Goal: Task Accomplishment & Management: Use online tool/utility

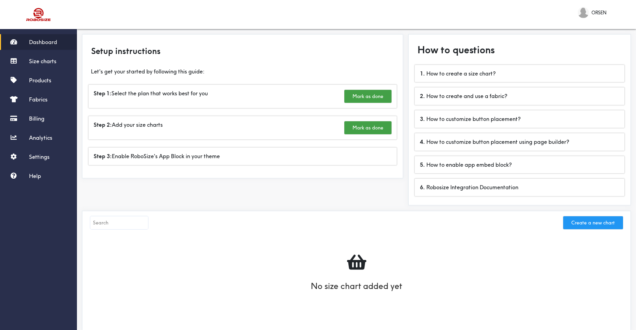
click at [581, 222] on button "Create a new chart" at bounding box center [593, 222] width 60 height 13
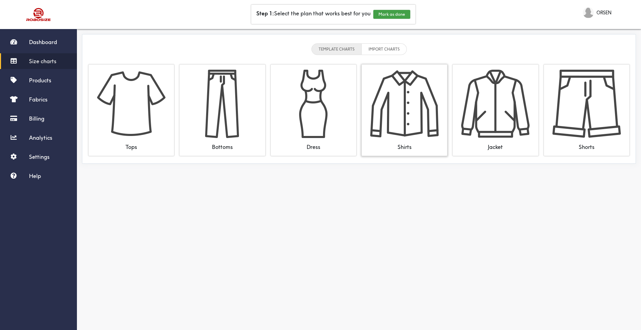
click at [424, 124] on img at bounding box center [404, 104] width 68 height 68
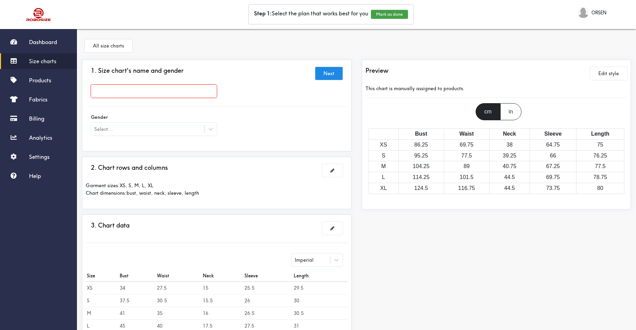
click at [511, 110] on div "in" at bounding box center [510, 111] width 21 height 17
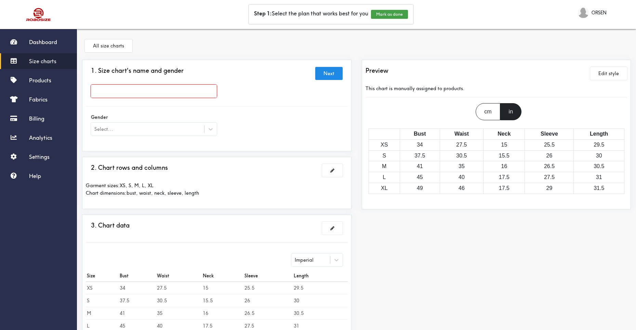
click at [495, 112] on div "cm" at bounding box center [488, 111] width 24 height 17
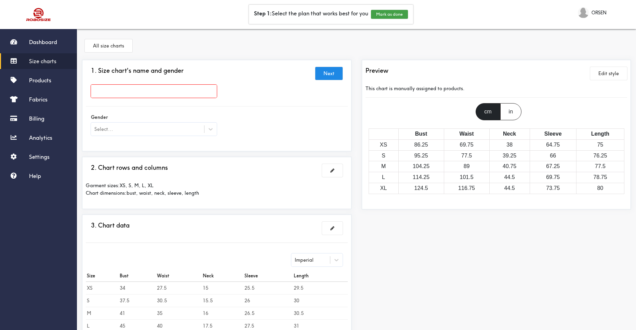
click at [498, 135] on th "Neck" at bounding box center [509, 134] width 40 height 11
click at [509, 132] on th "Neck" at bounding box center [509, 134] width 40 height 11
click at [511, 142] on td "38" at bounding box center [509, 145] width 40 height 11
click at [173, 89] on input "text" at bounding box center [154, 91] width 126 height 13
type input "Chemise ORSENa"
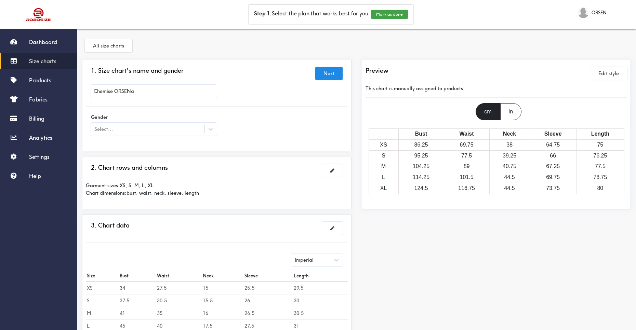
click at [104, 131] on div at bounding box center [318, 165] width 636 height 330
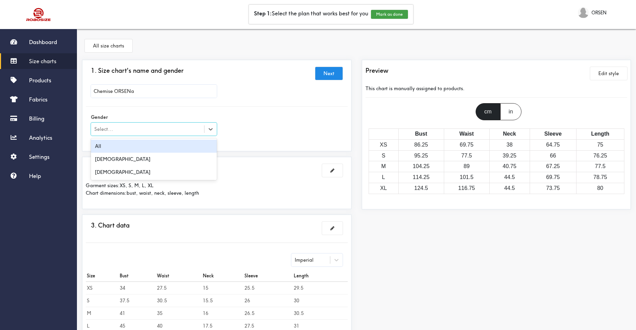
click at [142, 127] on div "Select..." at bounding box center [147, 129] width 113 height 7
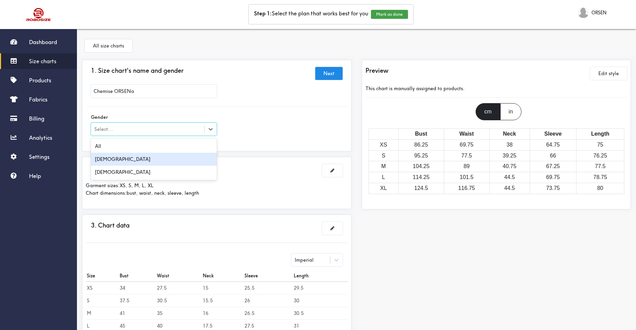
click at [102, 160] on div "Male" at bounding box center [154, 159] width 126 height 13
click at [252, 152] on div "1. Size chart's name and gender Next Chemise ORSENa Gender option Male, selecte…" at bounding box center [217, 236] width 280 height 353
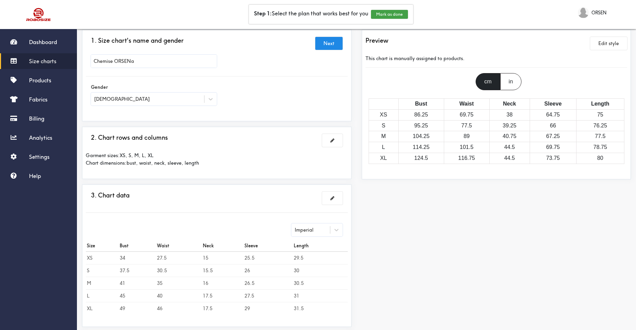
scroll to position [34, 0]
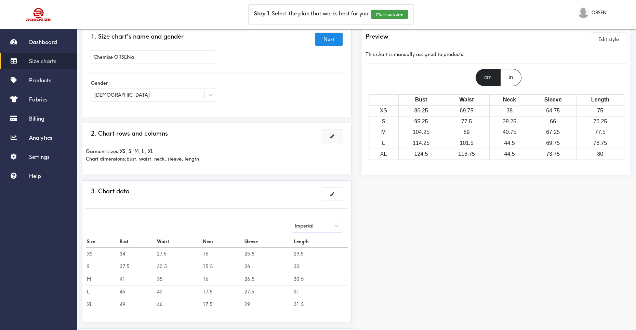
click at [333, 141] on button at bounding box center [332, 136] width 21 height 13
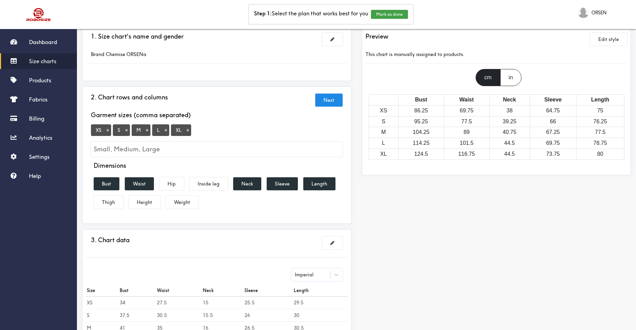
click at [108, 131] on button "×" at bounding box center [107, 130] width 7 height 6
click at [117, 149] on input "Small, Medium, Large" at bounding box center [217, 149] width 252 height 15
type input "X"
type input "S/M"
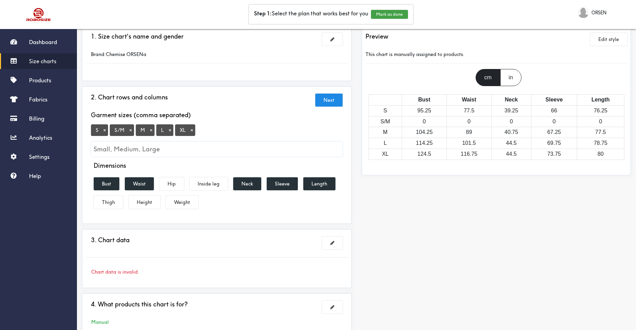
click at [143, 145] on input "Small, Medium, Large" at bounding box center [217, 149] width 252 height 15
type input "m"
click at [144, 144] on input "Small, Medium, Large" at bounding box center [217, 149] width 252 height 15
type input "m"
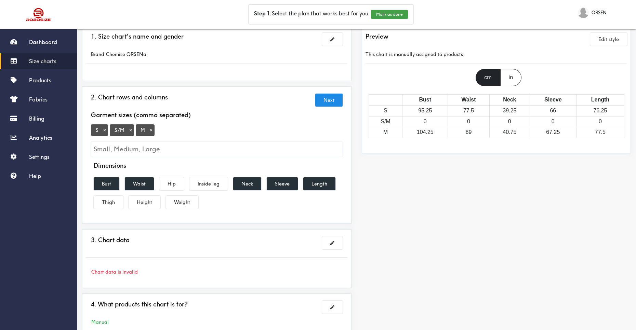
type input "m/"
click at [184, 129] on div "S × S/M × M ×" at bounding box center [217, 140] width 252 height 33
click at [167, 153] on input "Small, Medium, Large" at bounding box center [217, 149] width 252 height 15
type input "s"
type input "q"
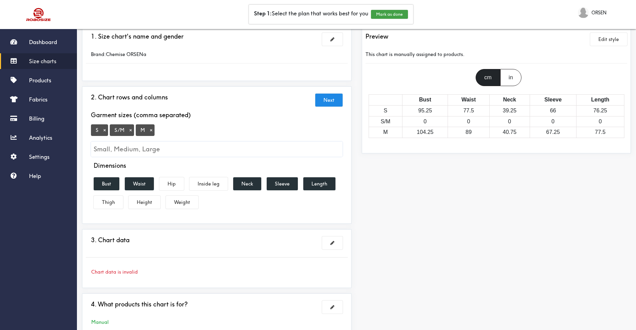
type input "S"
type input "L"
type input "M/L"
click at [160, 151] on input "Small, Medium, Large" at bounding box center [217, 149] width 252 height 15
type input "XL"
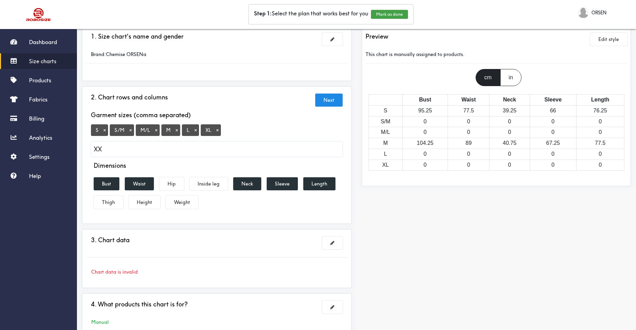
type input "XXL"
type input "3XL"
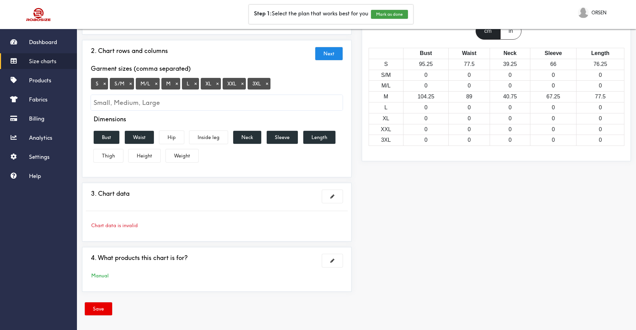
scroll to position [82, 0]
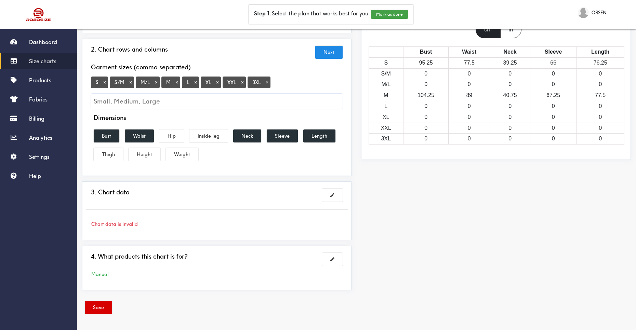
click at [102, 306] on button "Save" at bounding box center [98, 307] width 27 height 13
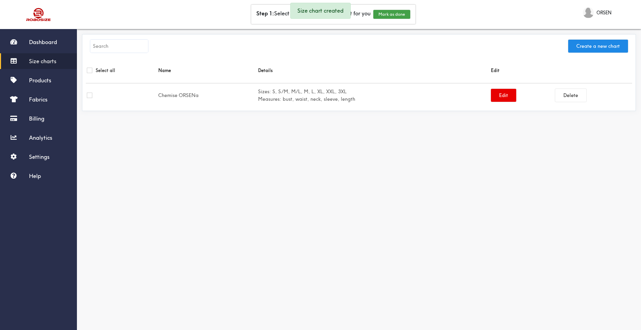
click at [276, 92] on td "Sizes: S, S/M, M/L, M, L, XL, XXL, 3XL Measures: bust, waist, neck, sleeve, len…" at bounding box center [373, 95] width 233 height 24
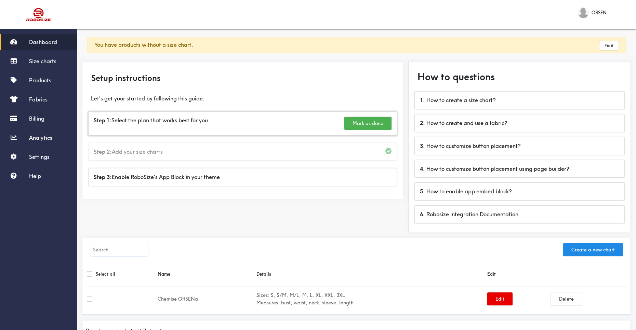
click at [369, 119] on button "Mark as done" at bounding box center [367, 123] width 47 height 13
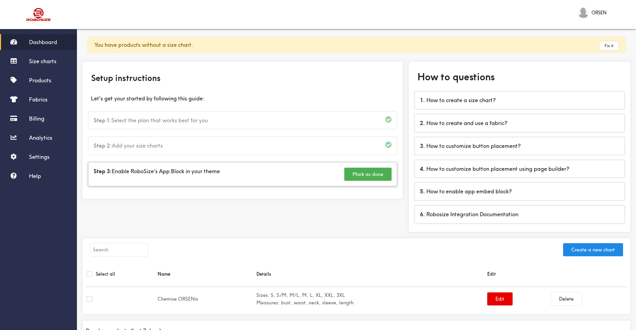
click at [362, 177] on button "Mark as done" at bounding box center [367, 174] width 47 height 13
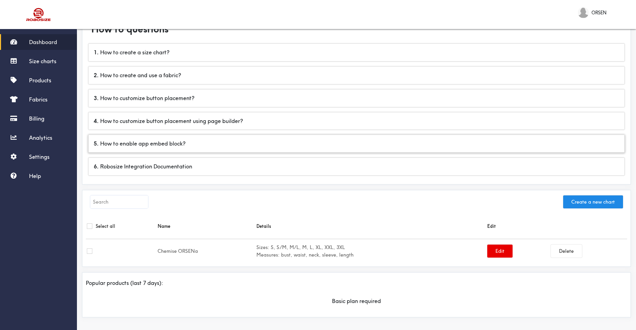
scroll to position [49, 0]
click at [149, 146] on div "5 . How to enable app embed block?" at bounding box center [357, 142] width 536 height 17
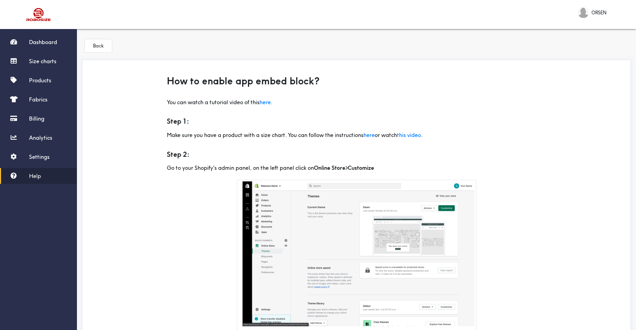
click at [31, 70] on div "Dashboard Size charts Products Fabrics Billing Analytics Settings Help" at bounding box center [38, 109] width 77 height 150
click at [32, 123] on link "Billing" at bounding box center [38, 119] width 77 height 16
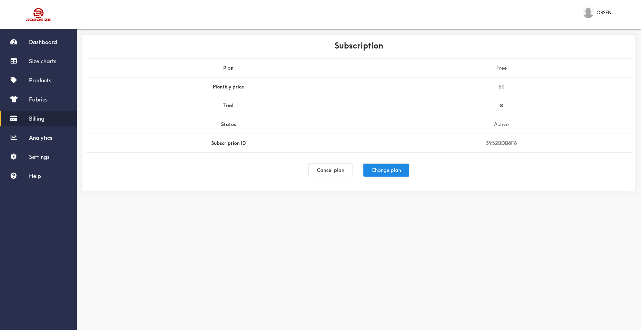
click at [30, 123] on link "Billing" at bounding box center [38, 119] width 77 height 16
drag, startPoint x: 27, startPoint y: 134, endPoint x: 23, endPoint y: 133, distance: 3.8
click at [27, 134] on link "Analytics" at bounding box center [38, 138] width 77 height 16
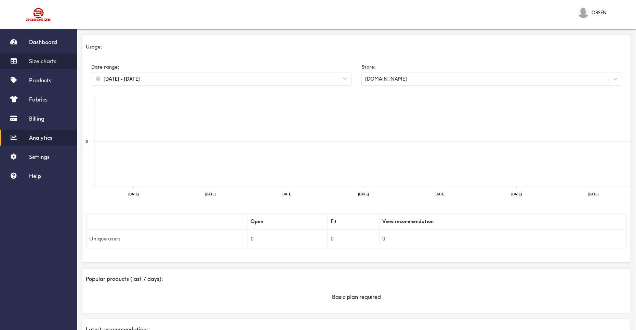
click at [41, 58] on span "Size charts" at bounding box center [42, 61] width 27 height 7
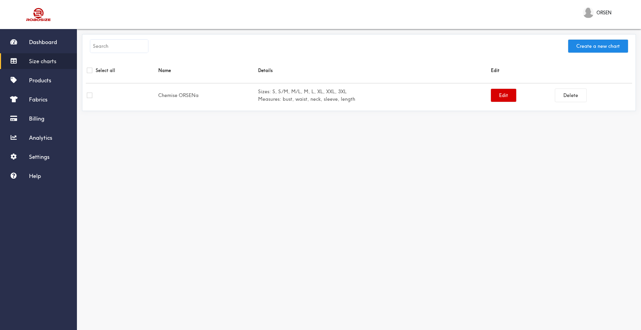
click at [501, 92] on button "Edit" at bounding box center [503, 95] width 25 height 13
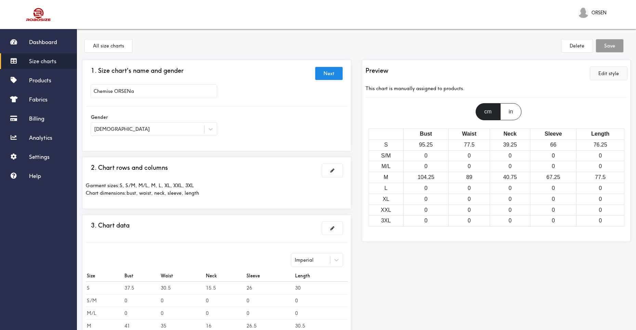
click at [608, 73] on button "Edit style" at bounding box center [608, 73] width 37 height 13
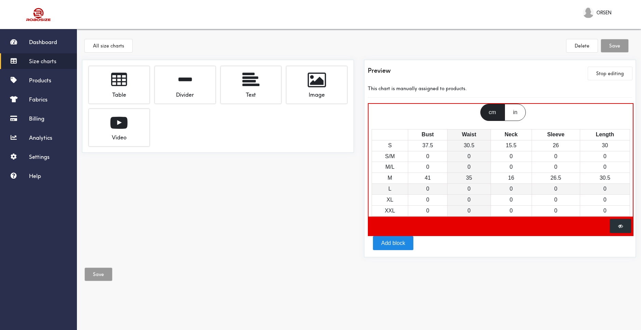
click at [476, 186] on td "0" at bounding box center [469, 189] width 43 height 11
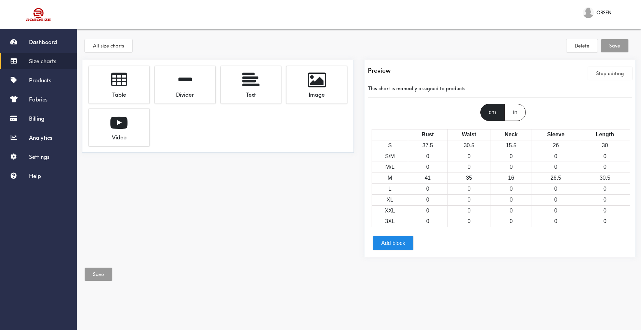
click at [437, 274] on div "Save" at bounding box center [359, 276] width 554 height 26
click at [121, 96] on div "Table" at bounding box center [119, 94] width 50 height 10
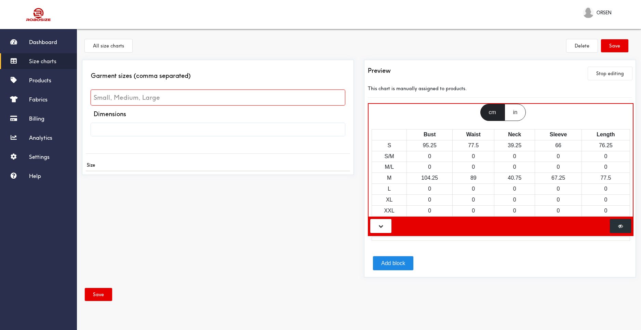
click at [426, 136] on th "Bust" at bounding box center [430, 134] width 46 height 11
click at [374, 226] on button at bounding box center [380, 226] width 21 height 14
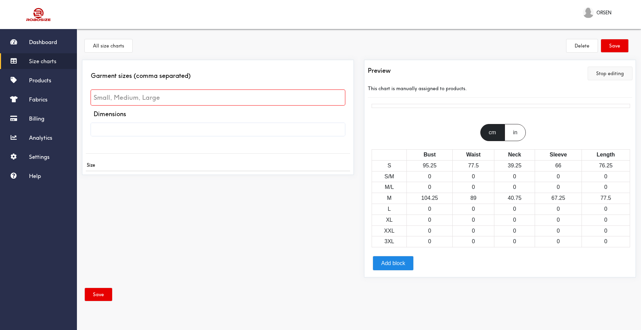
click at [614, 74] on button "Stop editing" at bounding box center [610, 73] width 44 height 13
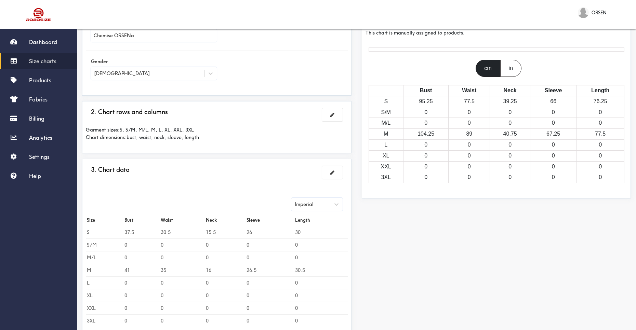
scroll to position [68, 0]
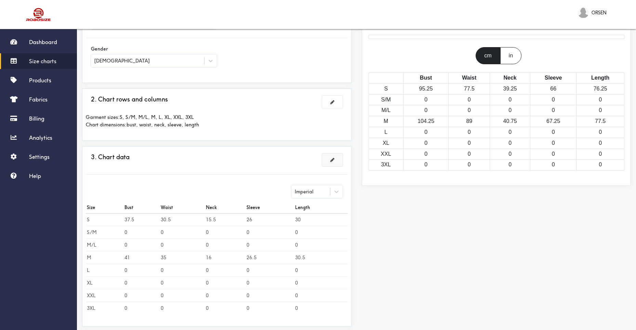
click at [330, 161] on button at bounding box center [332, 160] width 21 height 13
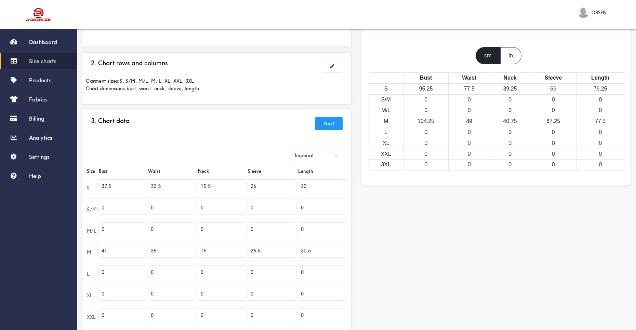
click at [253, 225] on input "0" at bounding box center [272, 229] width 48 height 13
click at [59, 37] on link "Dashboard" at bounding box center [38, 42] width 77 height 16
